Goal: Transaction & Acquisition: Book appointment/travel/reservation

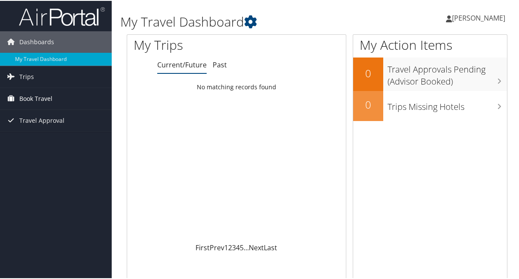
click at [46, 94] on span "Book Travel" at bounding box center [35, 97] width 33 height 21
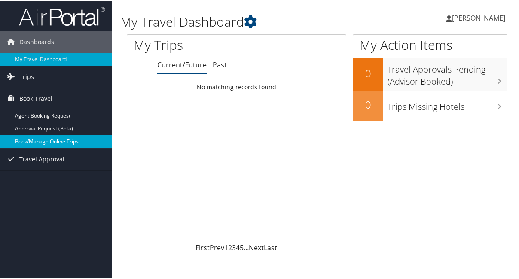
click at [42, 144] on link "Book/Manage Online Trips" at bounding box center [56, 141] width 112 height 13
